Goal: Task Accomplishment & Management: Use online tool/utility

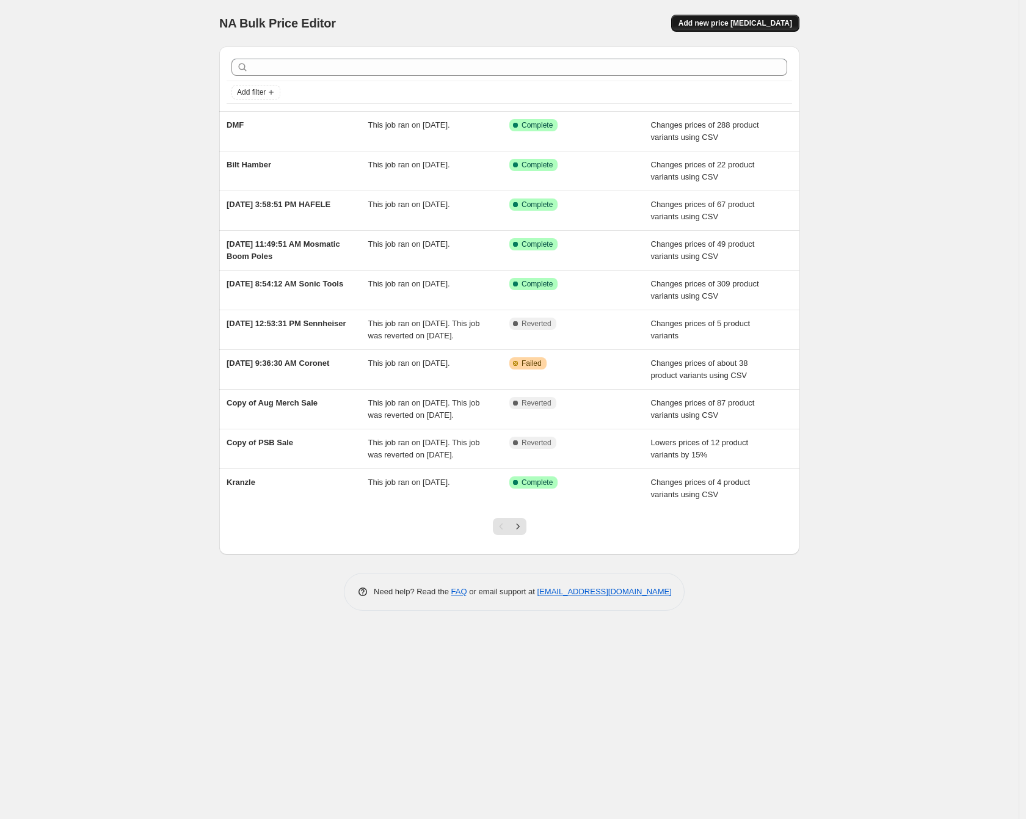
click at [755, 23] on span "Add new price [MEDICAL_DATA]" at bounding box center [735, 23] width 114 height 10
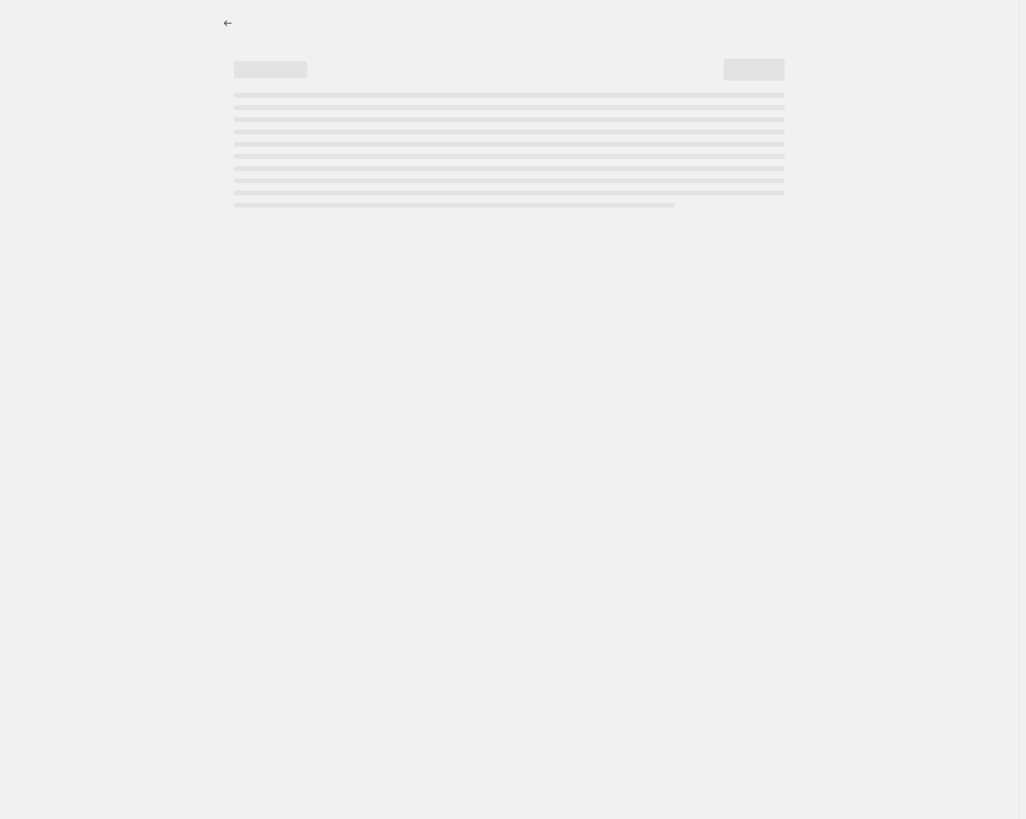
select select "percentage"
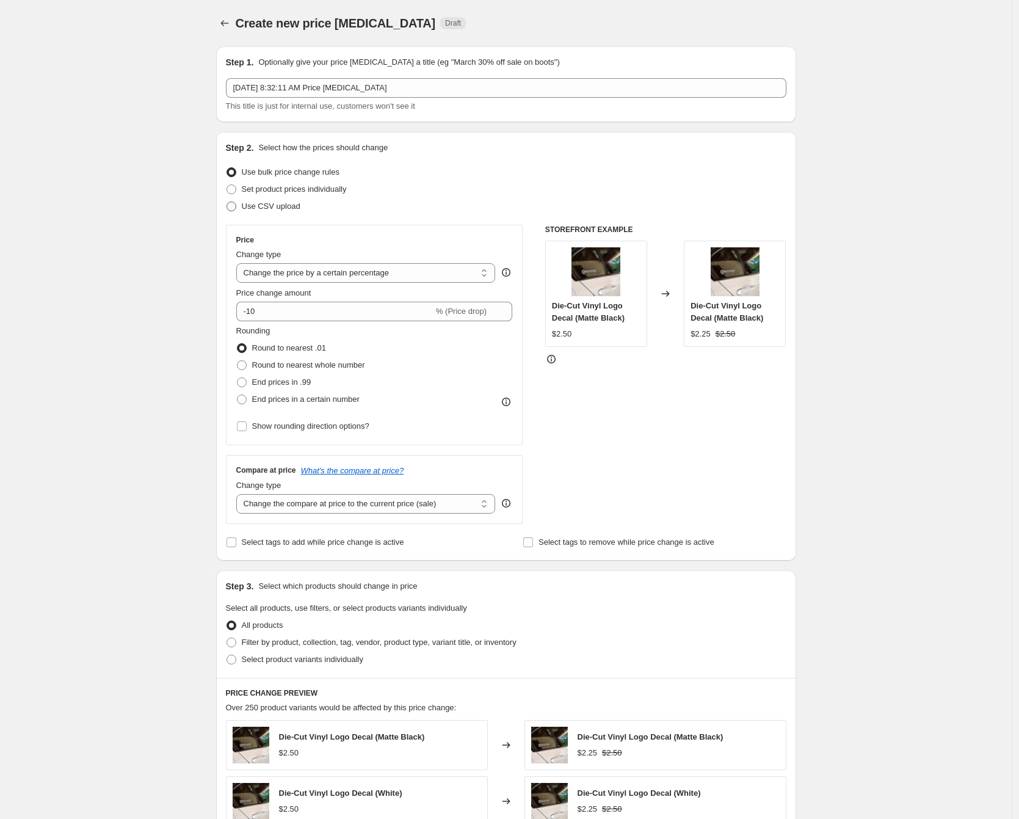
click at [273, 206] on span "Use CSV upload" at bounding box center [271, 205] width 59 height 9
click at [227, 202] on input "Use CSV upload" at bounding box center [226, 201] width 1 height 1
radio input "true"
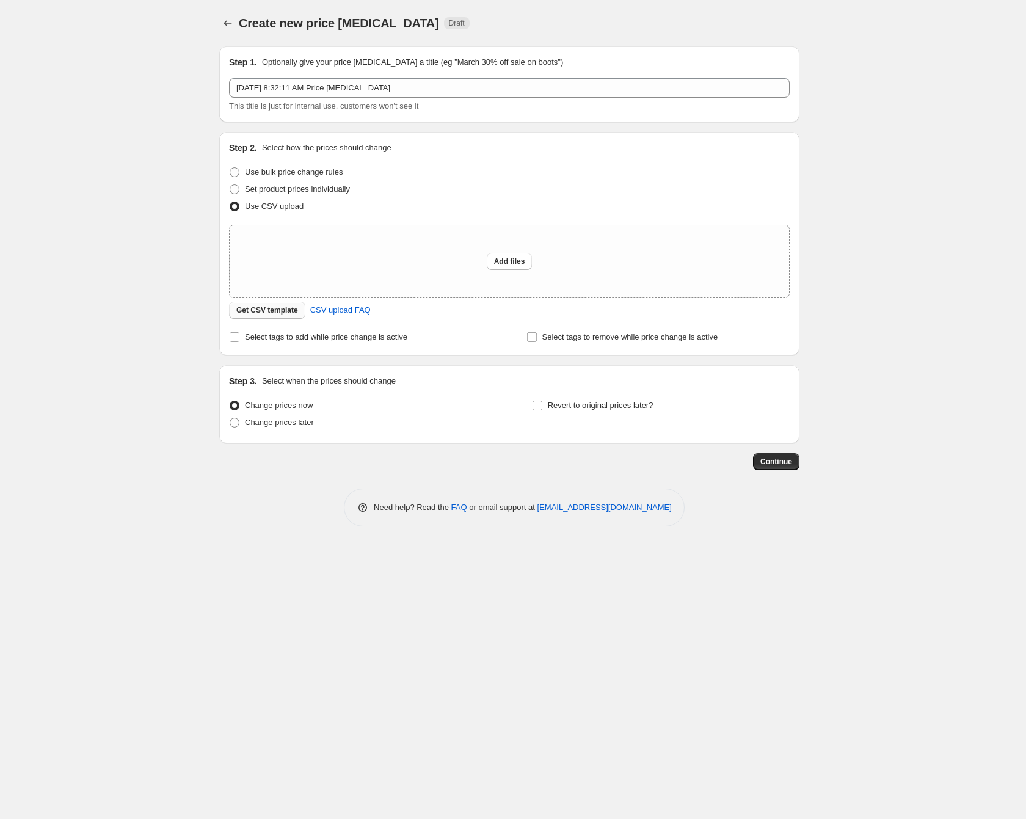
click at [263, 305] on button "Get CSV template" at bounding box center [267, 310] width 76 height 17
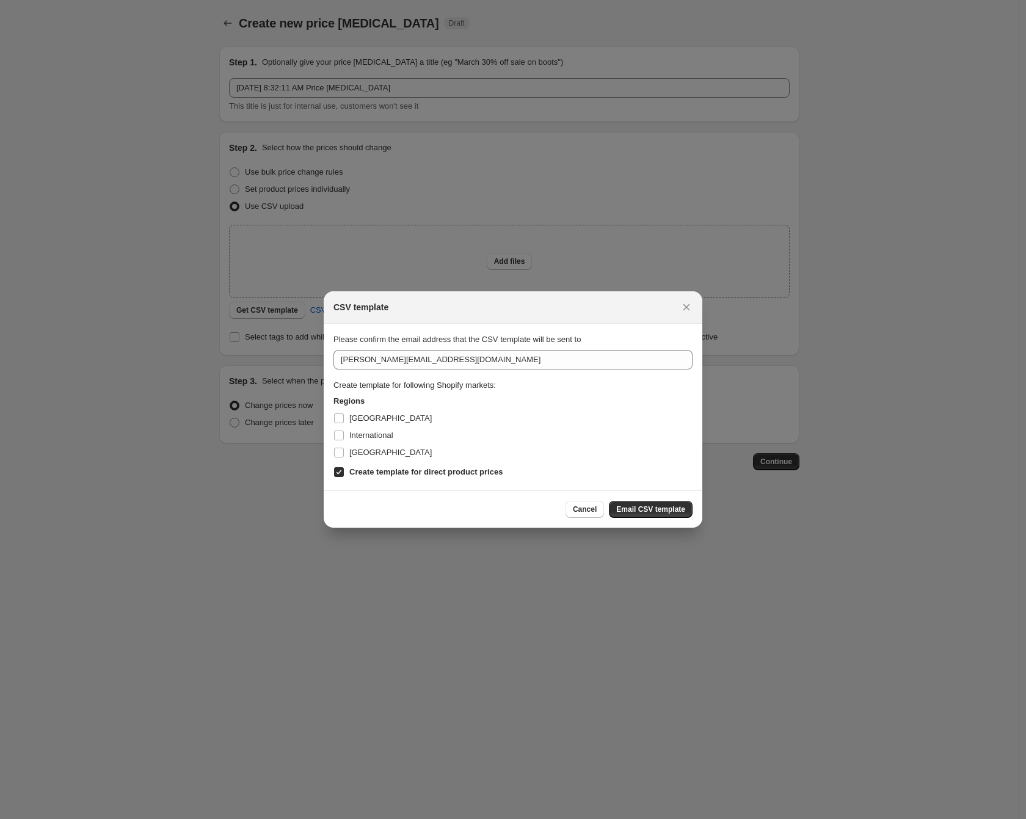
click at [643, 499] on div "Cancel Email CSV template" at bounding box center [513, 508] width 379 height 37
click at [645, 507] on span "Email CSV template" at bounding box center [650, 509] width 69 height 10
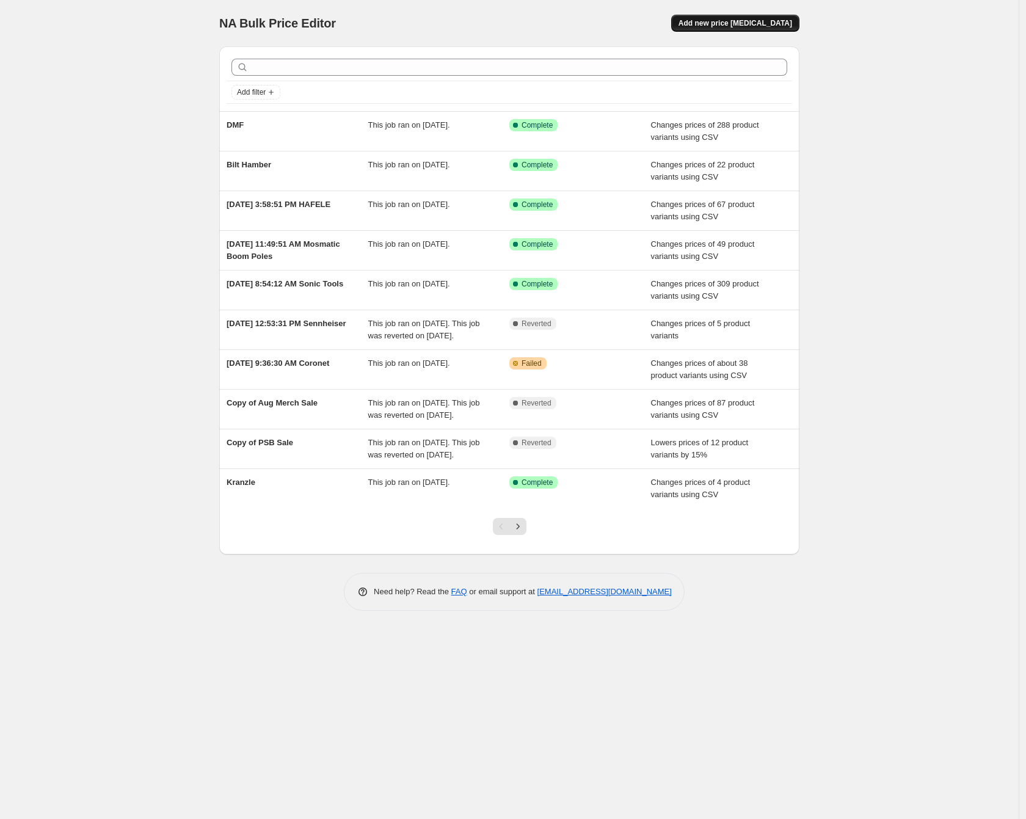
click at [775, 18] on button "Add new price [MEDICAL_DATA]" at bounding box center [735, 23] width 128 height 17
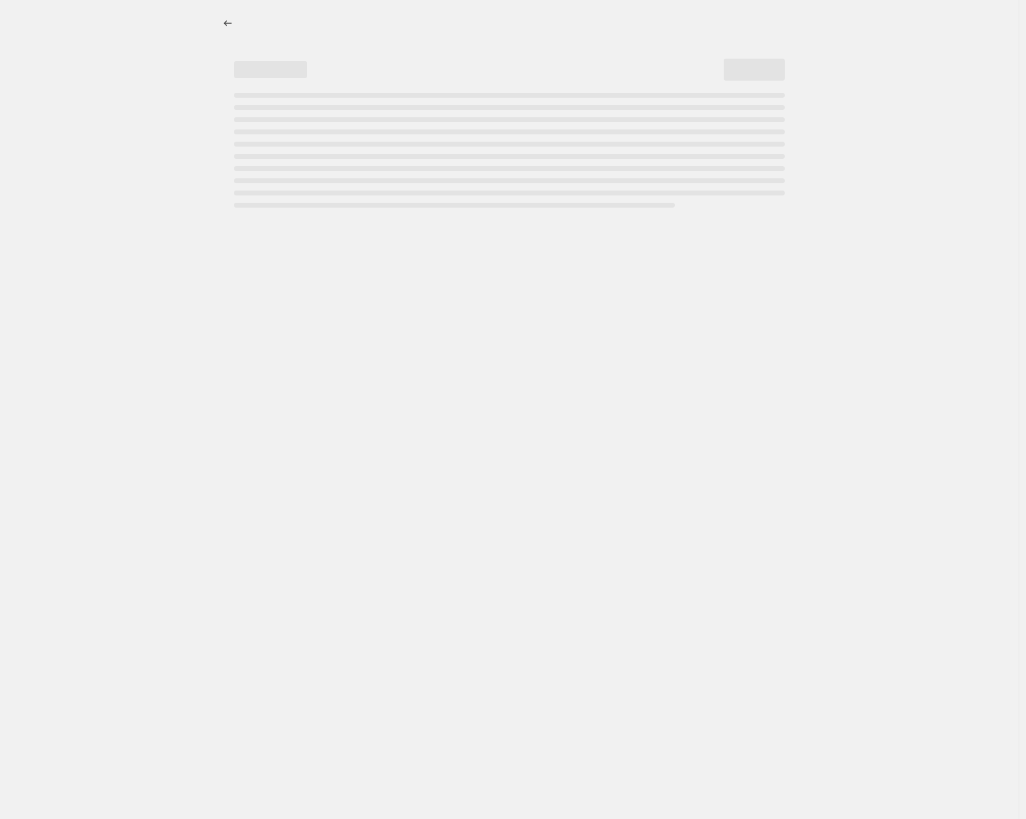
select select "percentage"
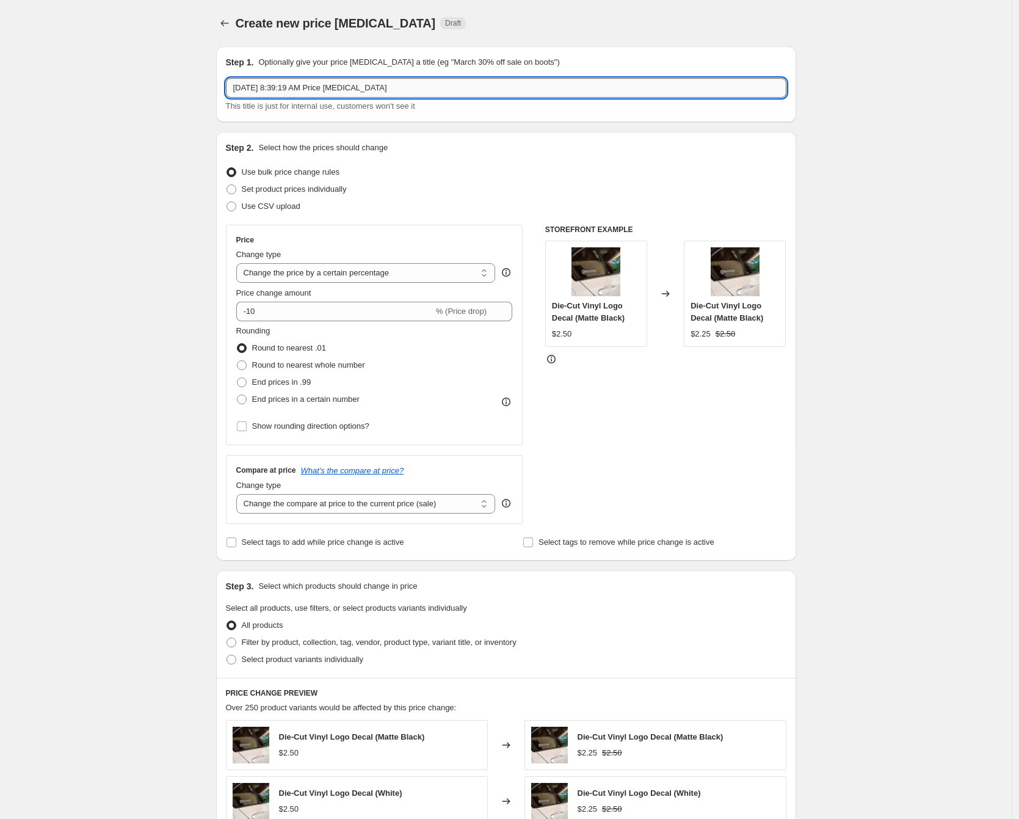
click at [332, 84] on input "[DATE] 8:39:19 AM Price [MEDICAL_DATA]" at bounding box center [506, 88] width 560 height 20
type input "VYPER"
click at [288, 209] on span "Use CSV upload" at bounding box center [271, 205] width 59 height 9
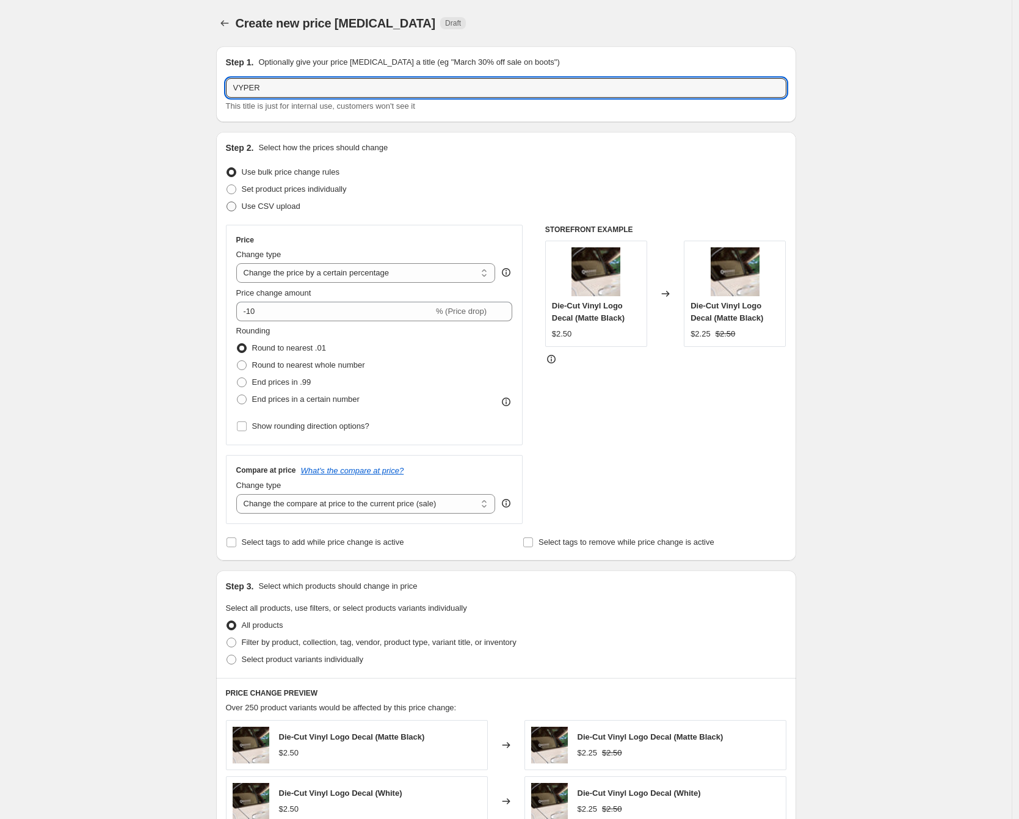
click at [227, 202] on input "Use CSV upload" at bounding box center [226, 201] width 1 height 1
radio input "true"
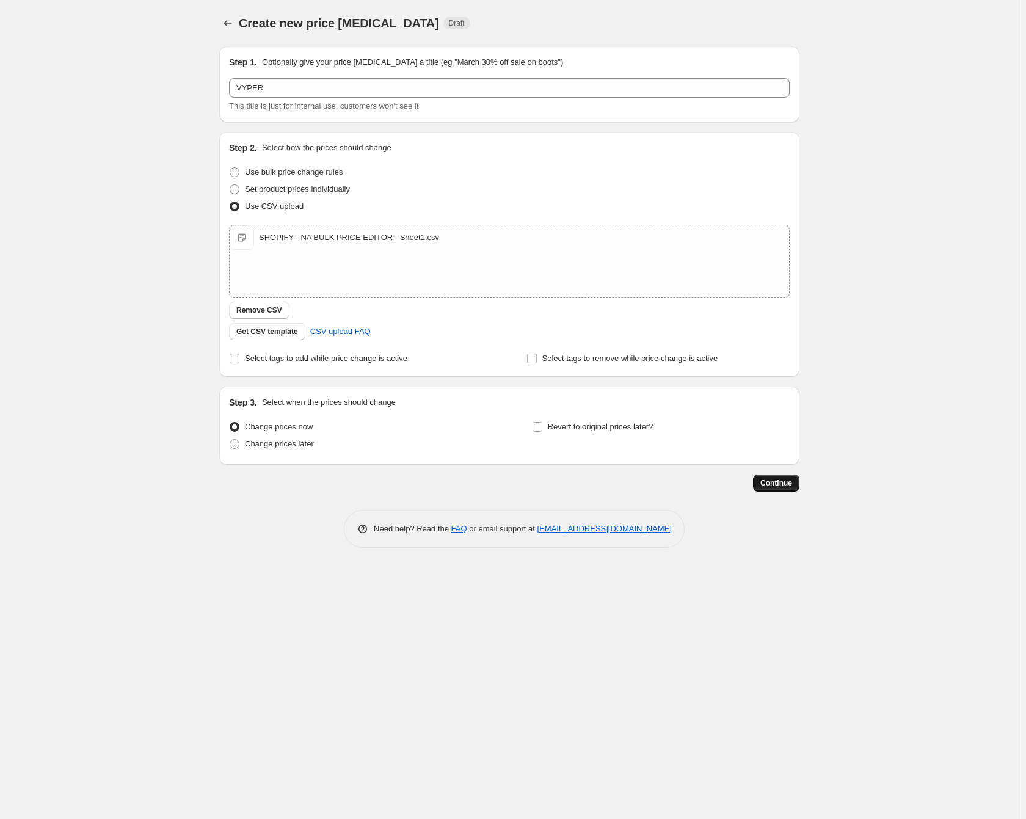
click at [778, 485] on span "Continue" at bounding box center [776, 483] width 32 height 10
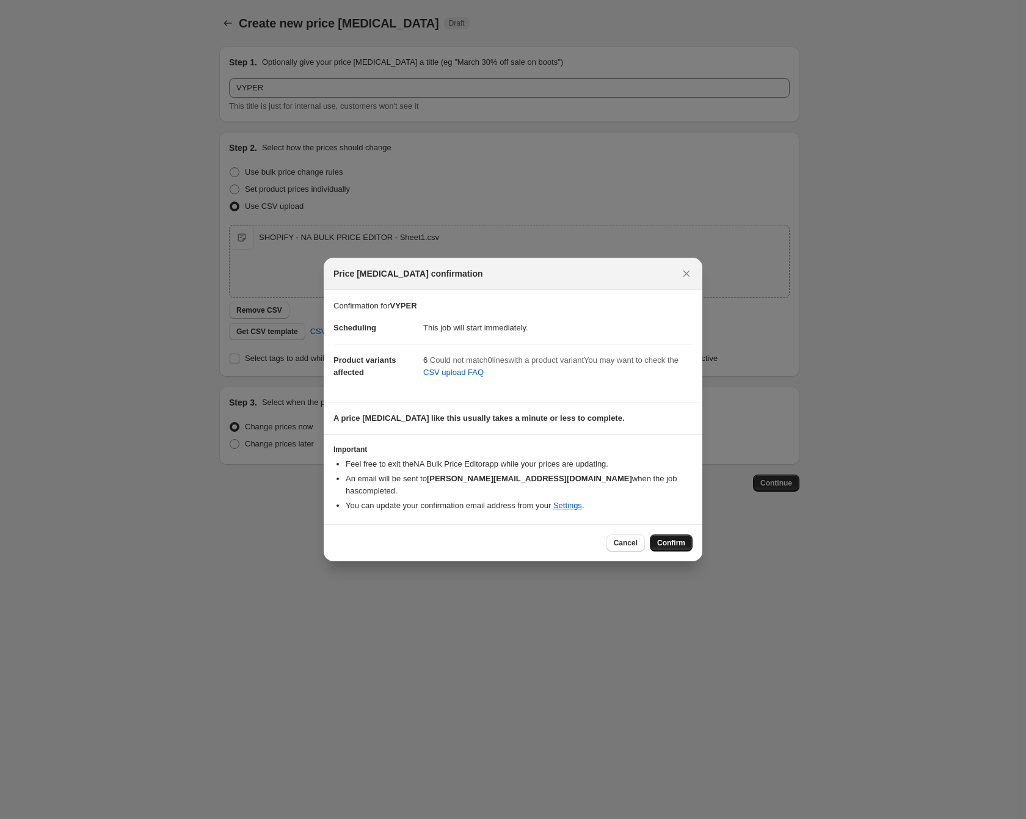
click at [670, 538] on span "Confirm" at bounding box center [671, 543] width 28 height 10
